Goal: Task Accomplishment & Management: Manage account settings

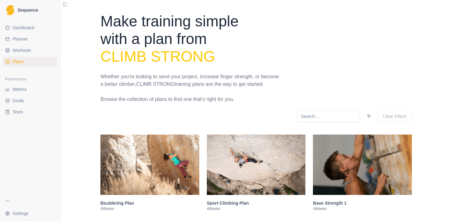
click at [32, 40] on link "Planner" at bounding box center [30, 39] width 55 height 10
select select "month"
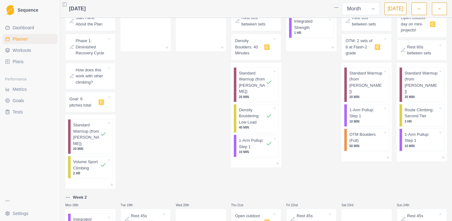
scroll to position [144, 0]
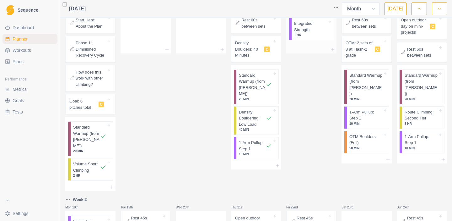
click at [313, 30] on p "Integrated Strength" at bounding box center [310, 26] width 33 height 12
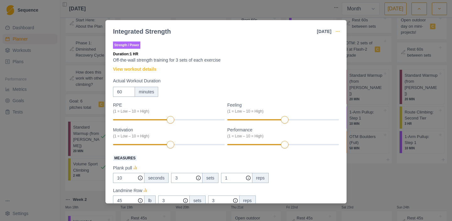
click at [340, 32] on icon "button" at bounding box center [337, 31] width 5 height 5
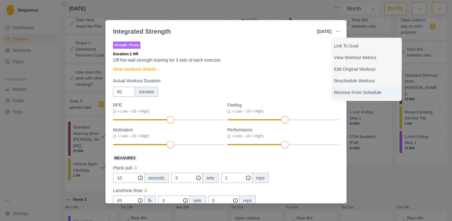
click at [348, 93] on p "Remove From Schedule" at bounding box center [366, 92] width 65 height 7
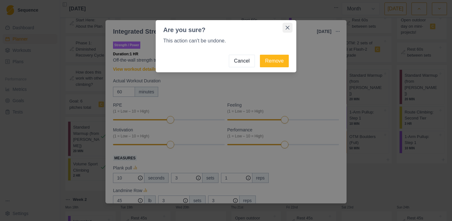
click at [289, 27] on icon "Close" at bounding box center [288, 28] width 4 height 4
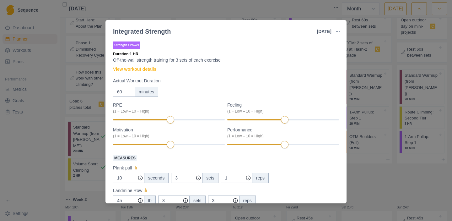
click at [355, 73] on div "Integrated Strength [DATE] Link To Goal View Workout Metrics Edit Original Work…" at bounding box center [226, 110] width 452 height 221
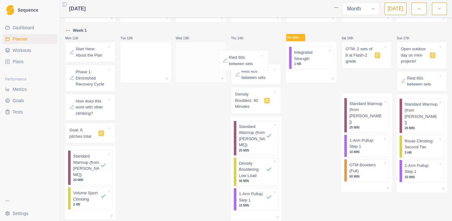
scroll to position [114, 0]
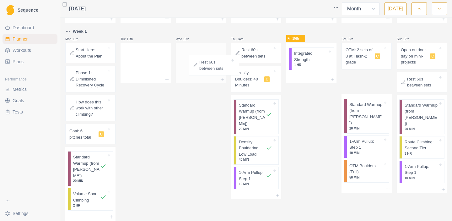
drag, startPoint x: 364, startPoint y: 55, endPoint x: 208, endPoint y: 68, distance: 156.9
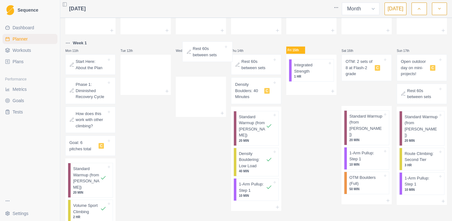
scroll to position [103, 0]
drag, startPoint x: 358, startPoint y: 55, endPoint x: 197, endPoint y: 69, distance: 161.1
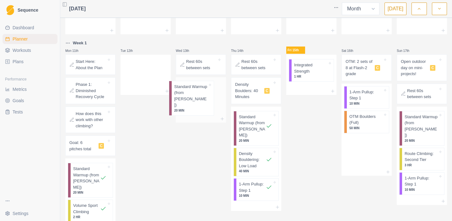
drag, startPoint x: 369, startPoint y: 106, endPoint x: 207, endPoint y: 93, distance: 162.2
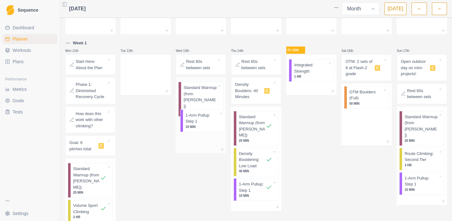
drag, startPoint x: 362, startPoint y: 102, endPoint x: 196, endPoint y: 123, distance: 167.8
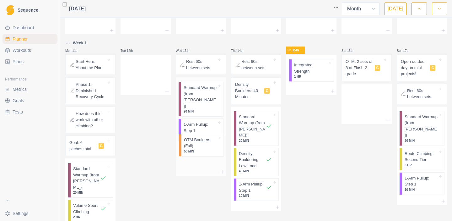
drag, startPoint x: 375, startPoint y: 103, endPoint x: 207, endPoint y: 150, distance: 174.6
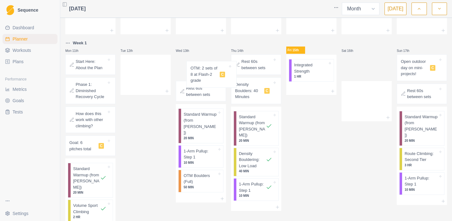
drag, startPoint x: 366, startPoint y: 70, endPoint x: 208, endPoint y: 77, distance: 159.1
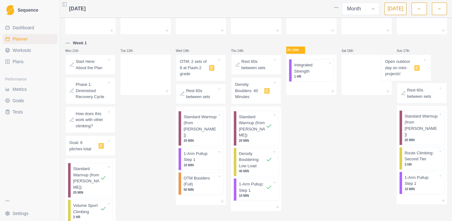
drag, startPoint x: 415, startPoint y: 68, endPoint x: 361, endPoint y: 68, distance: 53.7
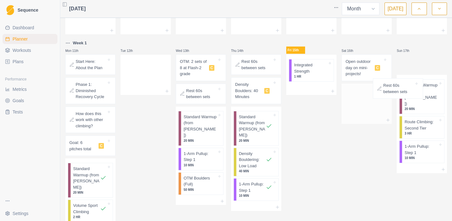
drag, startPoint x: 413, startPoint y: 64, endPoint x: 376, endPoint y: 99, distance: 50.9
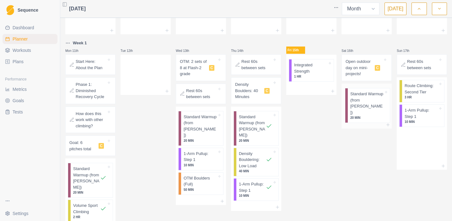
drag, startPoint x: 417, startPoint y: 101, endPoint x: 358, endPoint y: 107, distance: 59.3
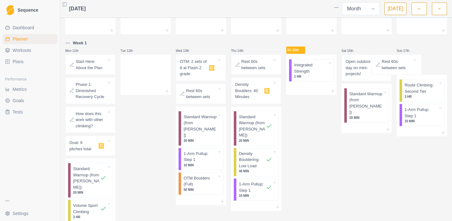
drag, startPoint x: 416, startPoint y: 69, endPoint x: 361, endPoint y: 65, distance: 56.0
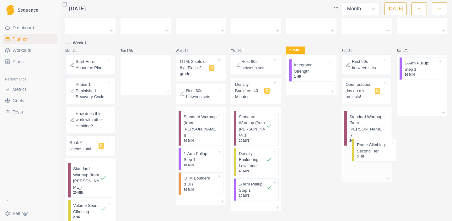
drag, startPoint x: 416, startPoint y: 70, endPoint x: 366, endPoint y: 152, distance: 95.8
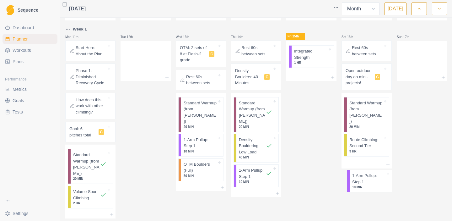
scroll to position [125, 0]
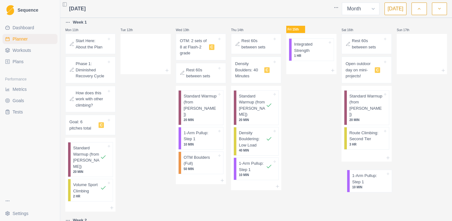
drag, startPoint x: 419, startPoint y: 76, endPoint x: 364, endPoint y: 190, distance: 126.4
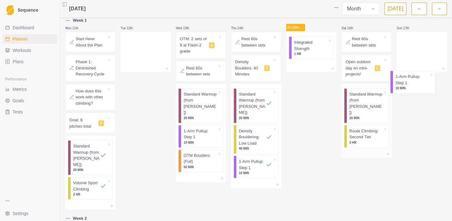
scroll to position [125, 0]
drag, startPoint x: 415, startPoint y: 46, endPoint x: 374, endPoint y: 155, distance: 116.3
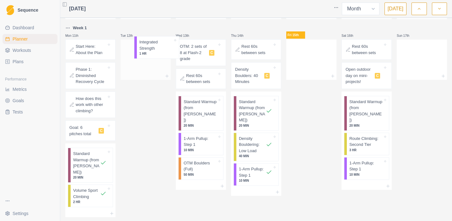
drag, startPoint x: 315, startPoint y: 49, endPoint x: 159, endPoint y: 49, distance: 156.7
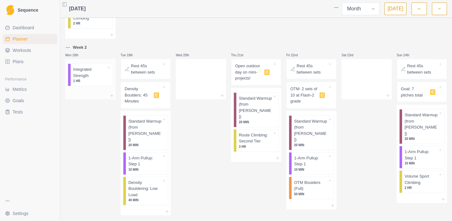
scroll to position [295, 0]
drag, startPoint x: 93, startPoint y: 75, endPoint x: 209, endPoint y: 64, distance: 116.3
click at [209, 64] on div "Mon 28th Tue 29th Wed 30th Thu 31st Fri 1st Sat 2nd Sun 3rd Mon 4th Tue 5th Wed…" at bounding box center [256, 59] width 382 height 667
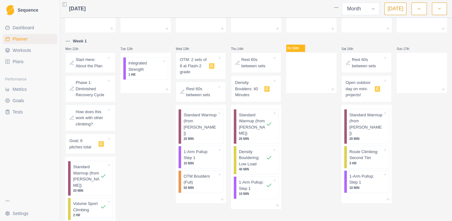
scroll to position [44, 0]
